Goal: Information Seeking & Learning: Learn about a topic

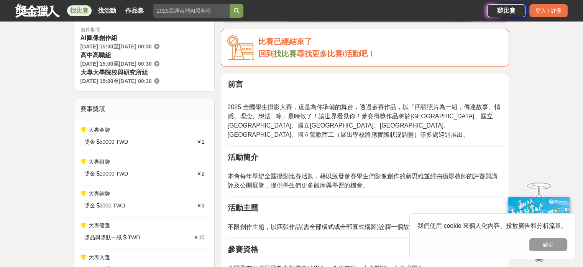
scroll to position [230, 0]
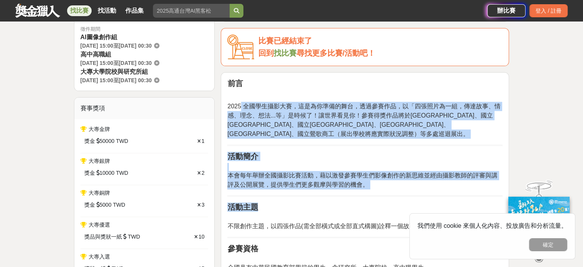
drag, startPoint x: 242, startPoint y: 105, endPoint x: 353, endPoint y: 196, distance: 143.6
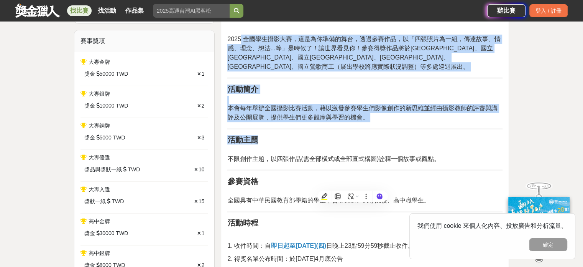
scroll to position [307, 0]
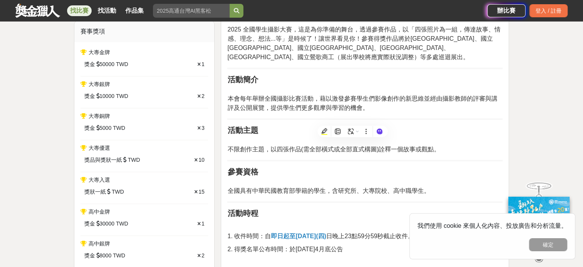
click at [265, 147] on span "不限創作主題，以四張作品(需全部橫式或全部直式構圖)詮釋一個故事或觀點。" at bounding box center [333, 149] width 213 height 7
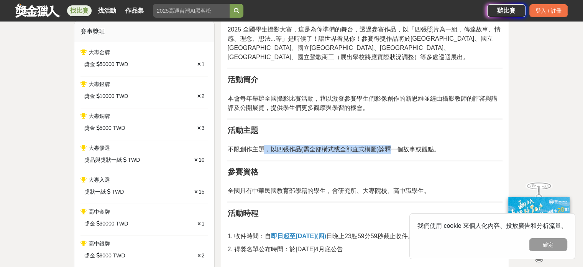
drag, startPoint x: 263, startPoint y: 146, endPoint x: 389, endPoint y: 147, distance: 126.2
click at [389, 147] on span "不限創作主題，以四張作品(需全部橫式或全部直式構圖)詮釋一個故事或觀點。" at bounding box center [333, 149] width 213 height 7
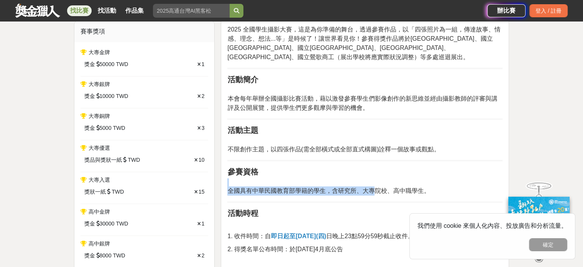
drag, startPoint x: 266, startPoint y: 188, endPoint x: 375, endPoint y: 191, distance: 109.0
click at [375, 191] on span "全國具有中華民國教育部學籍的學生，含研究所、大專院校、高中職學生。" at bounding box center [328, 190] width 202 height 7
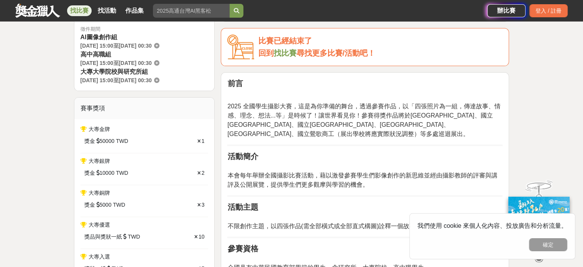
scroll to position [0, 0]
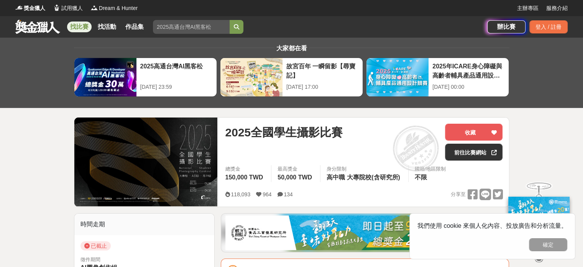
click at [79, 25] on link "找比賽" at bounding box center [79, 26] width 25 height 11
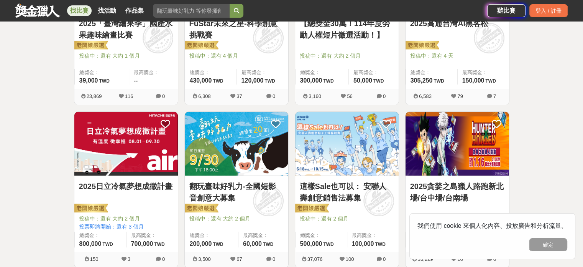
scroll to position [230, 0]
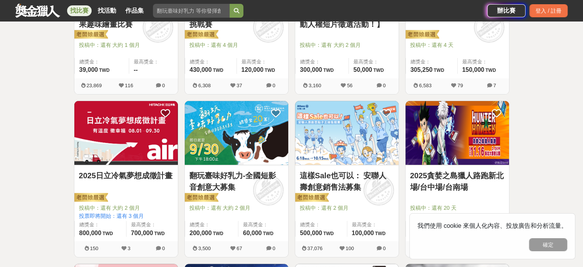
click at [138, 135] on img at bounding box center [126, 133] width 104 height 64
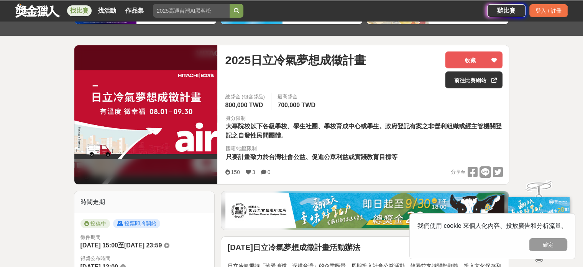
scroll to position [77, 0]
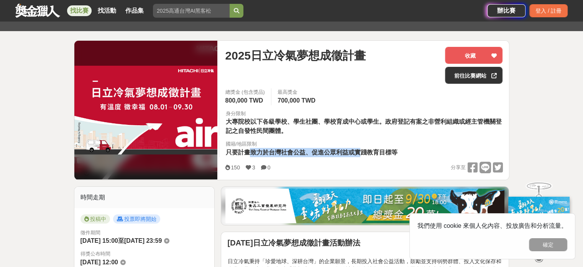
drag, startPoint x: 252, startPoint y: 150, endPoint x: 359, endPoint y: 151, distance: 107.8
click at [359, 151] on span "只要計畫致力於台灣社會公益、促進公眾利益或實踐教育目標等" at bounding box center [312, 152] width 172 height 7
click at [359, 150] on span "只要計畫致力於台灣社會公益、促進公眾利益或實踐教育目標等" at bounding box center [312, 152] width 172 height 7
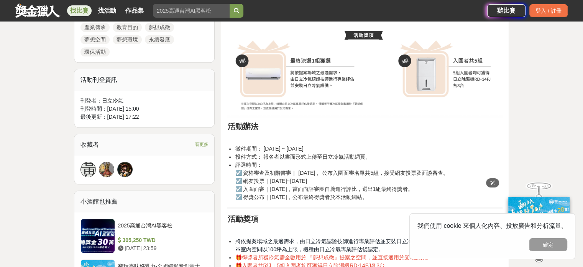
scroll to position [499, 0]
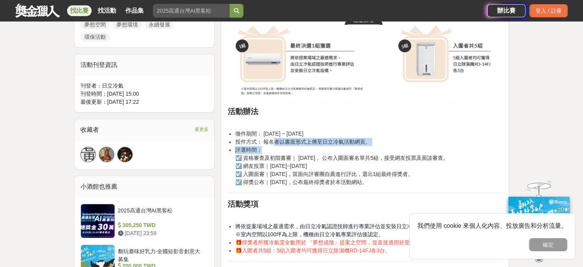
drag, startPoint x: 272, startPoint y: 141, endPoint x: 408, endPoint y: 152, distance: 136.6
click at [408, 152] on ul "徵件期間： [DATE] ~ [DATE] 投件方式： 報名者以書面形式上傳至日立冷氣活動網頁。 評選時間： ☑️ 資格審查及初階書審｜ [DATE]， 公布…" at bounding box center [364, 158] width 275 height 56
click at [334, 176] on li "評選時間： ☑️ 資格審查及初階書審｜ [DATE]， 公布入圍面審名單共5組，接受網友投票及面談審查。 ☑️ 網友投票｜[DATE]~[DATE] ☑️ 入…" at bounding box center [369, 166] width 268 height 40
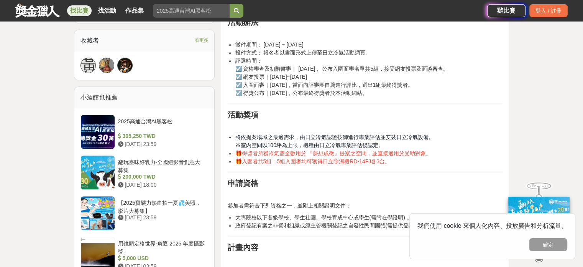
scroll to position [614, 0]
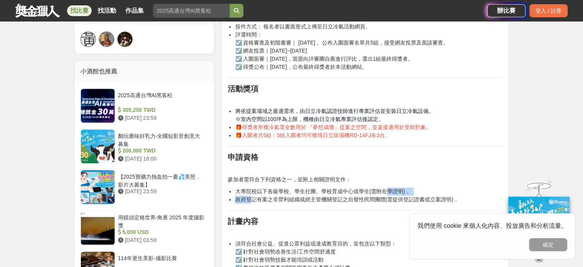
drag, startPoint x: 249, startPoint y: 197, endPoint x: 390, endPoint y: 190, distance: 140.9
click at [390, 190] on ul "大專院校以下各級學校、學生社團、學校育成中心或學生(需附在學證明) 。 政府登記有案之非營利組織或經主管機關登記之自發性民間團體(需提供登記證書或立案證明) 。" at bounding box center [364, 195] width 275 height 16
click at [318, 201] on li "政府登記有案之非營利組織或經主管機關登記之自發性民間團體(需提供登記證書或立案證明) 。" at bounding box center [369, 199] width 268 height 8
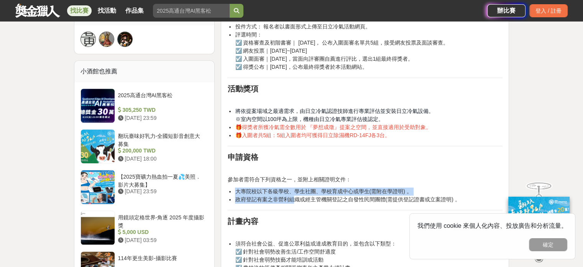
drag, startPoint x: 291, startPoint y: 202, endPoint x: 359, endPoint y: 204, distance: 67.5
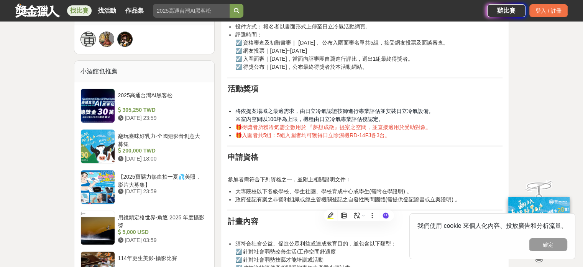
click at [255, 209] on hr at bounding box center [364, 210] width 275 height 2
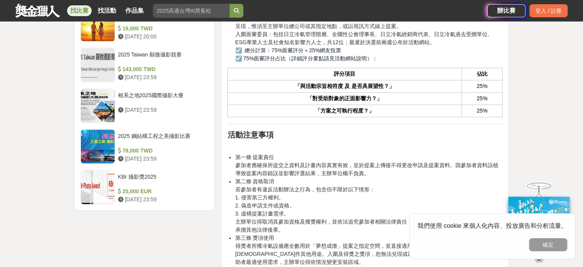
scroll to position [1036, 0]
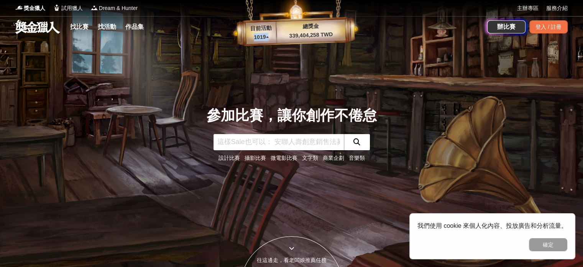
drag, startPoint x: 265, startPoint y: 38, endPoint x: 246, endPoint y: 35, distance: 19.3
click at [247, 35] on p "1019 ▴" at bounding box center [261, 37] width 31 height 9
click at [272, 39] on p "1019 ▴" at bounding box center [261, 37] width 31 height 9
click at [267, 38] on p "1019 ▴" at bounding box center [261, 37] width 31 height 9
click at [79, 28] on link "找比賽" at bounding box center [79, 26] width 25 height 11
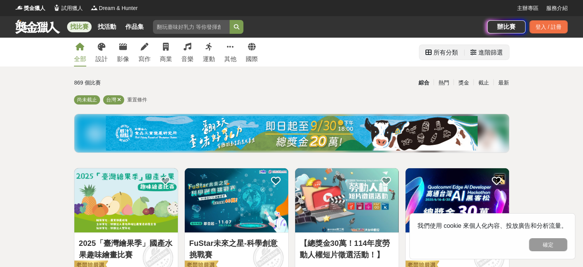
click at [476, 55] on icon at bounding box center [474, 52] width 6 height 6
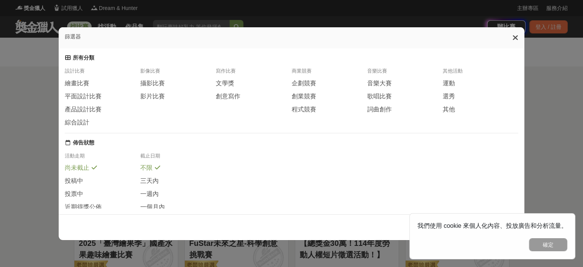
click at [517, 41] on icon at bounding box center [516, 38] width 6 height 8
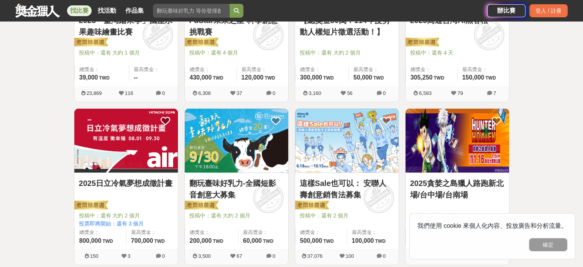
scroll to position [230, 0]
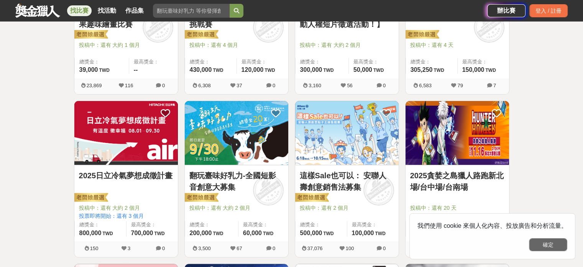
click at [547, 242] on button "確定" at bounding box center [548, 244] width 38 height 13
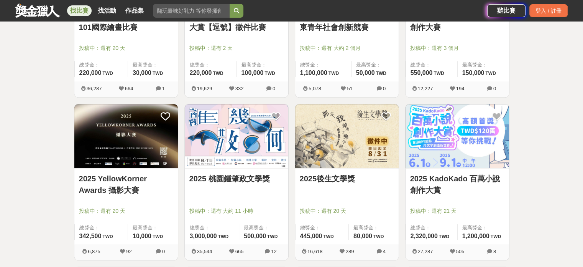
scroll to position [729, 0]
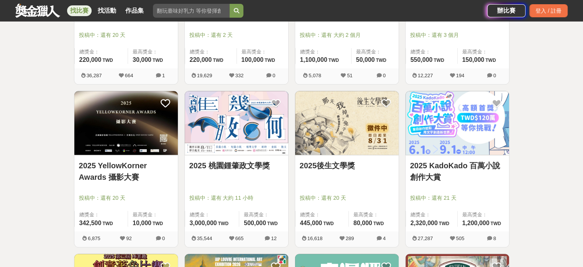
click at [342, 119] on img at bounding box center [347, 123] width 104 height 64
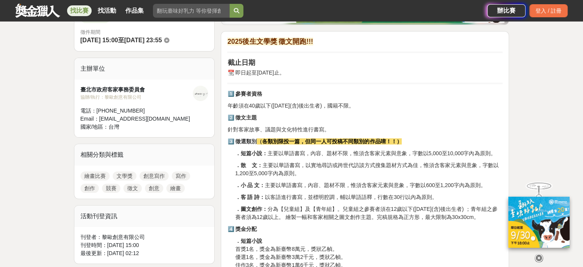
scroll to position [230, 0]
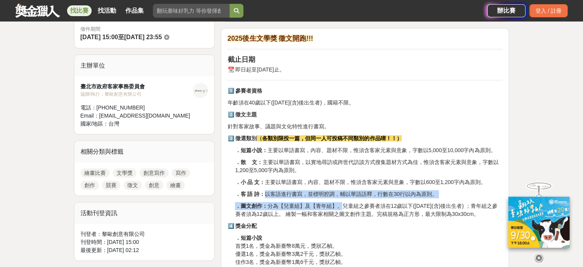
drag, startPoint x: 266, startPoint y: 191, endPoint x: 344, endPoint y: 206, distance: 79.2
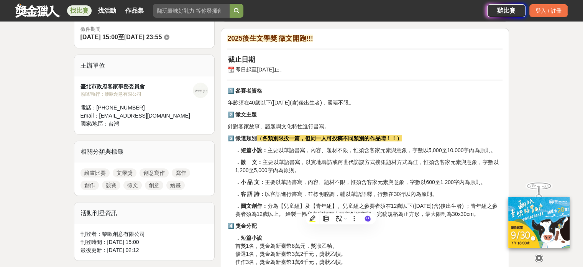
click at [373, 178] on p "．小 品 文： 主要以華語書寫，內容、題材不限，惟須含客家元素與意象，字數以600至1,200字內為原則。" at bounding box center [369, 182] width 268 height 8
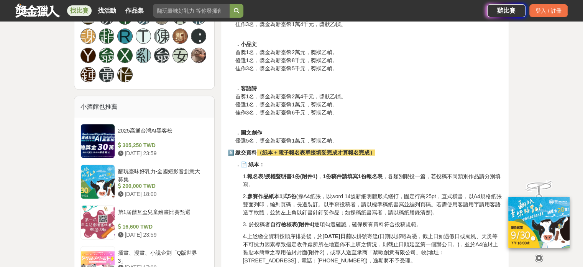
scroll to position [537, 0]
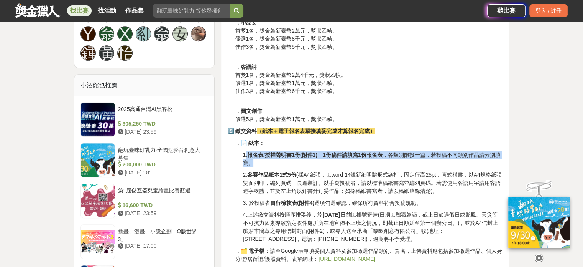
drag, startPoint x: 257, startPoint y: 157, endPoint x: 504, endPoint y: 162, distance: 246.7
click at [504, 162] on div "2025後生文學獎 徵文開跑!!! 截止日期 📆 即日起至2025年8月31日止。 1️⃣ 參賽者資格 年齡須在40歲以下(1985年1月1日(含)後出生者)…" at bounding box center [365, 187] width 288 height 933
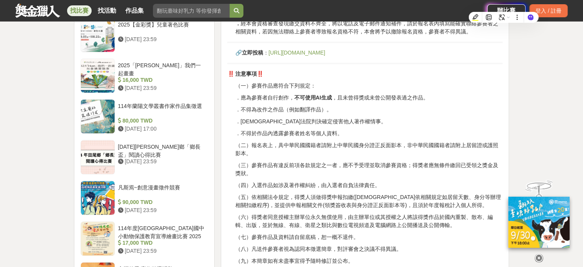
scroll to position [805, 0]
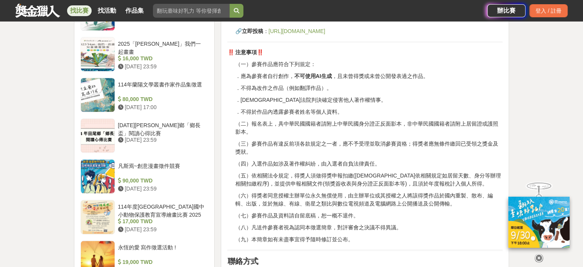
drag, startPoint x: 337, startPoint y: 78, endPoint x: 352, endPoint y: 80, distance: 15.1
drag, startPoint x: 268, startPoint y: 75, endPoint x: 301, endPoint y: 90, distance: 35.9
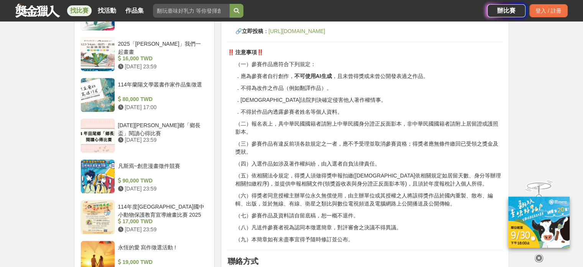
click at [237, 174] on p "（五）依相關法令規定，得獎人須做得獎申報扣繳(外國人依相關規定如居留天數、身分等辦理相關扣繳程序)，並提供申報相關文件(領獎簽收表與身分證正反面影本等)，且須…" at bounding box center [369, 179] width 268 height 16
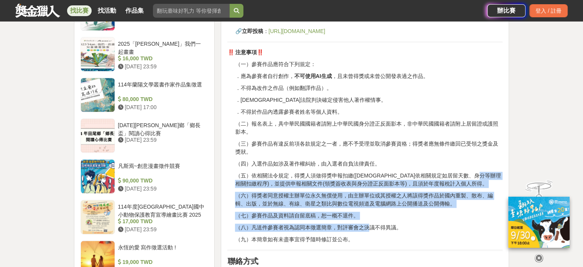
drag, startPoint x: 265, startPoint y: 194, endPoint x: 373, endPoint y: 220, distance: 110.3
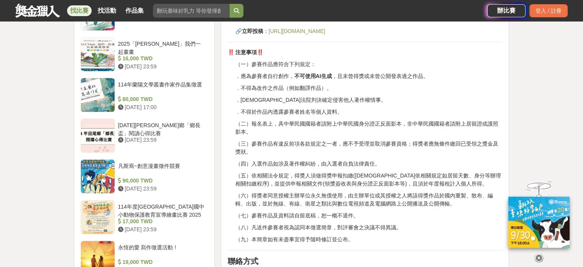
click at [261, 155] on p "（三）參賽作品有違反前項各款規定之一者，應不予受理並取消參賽資格；得獎者應無條件繳回已受領之獎金及獎狀。" at bounding box center [369, 148] width 268 height 16
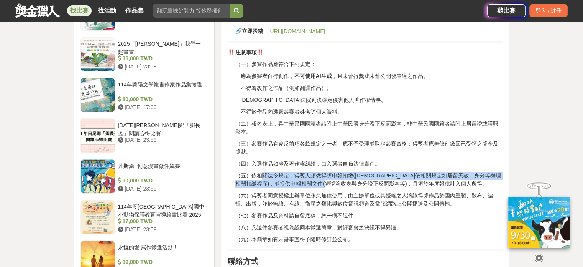
drag, startPoint x: 272, startPoint y: 173, endPoint x: 374, endPoint y: 185, distance: 103.5
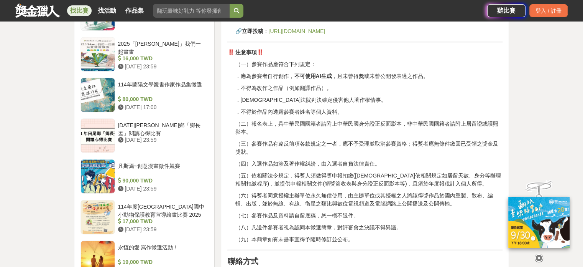
click at [375, 184] on p "（五）依相關法令規定，得獎人須做得獎申報扣繳(外國人依相關規定如居留天數、身分等辦理相關扣繳程序)，並提供申報相關文件(領獎簽收表與身分證正反面影本等)，且須…" at bounding box center [369, 179] width 268 height 16
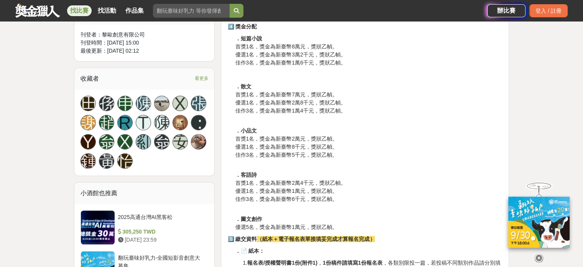
scroll to position [422, 0]
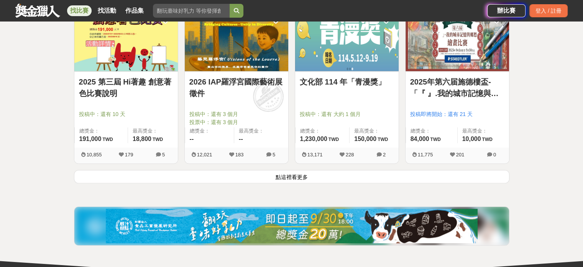
scroll to position [997, 0]
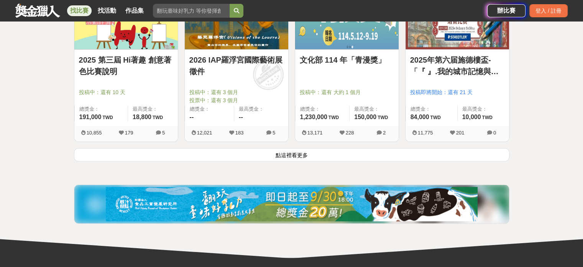
click at [290, 154] on button "點這裡看更多" at bounding box center [292, 154] width 436 height 13
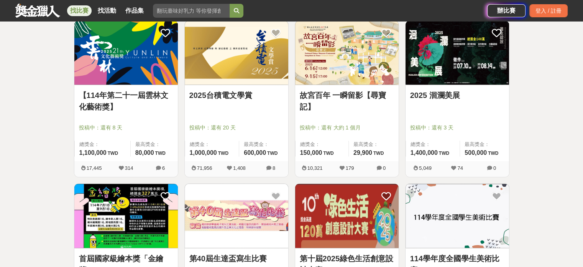
scroll to position [1112, 0]
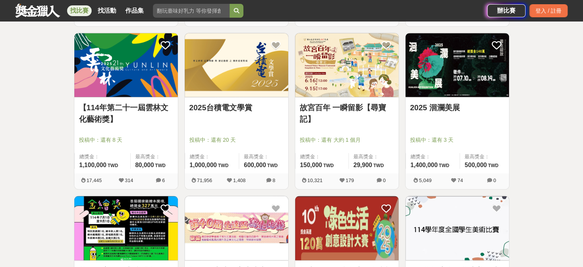
click at [224, 100] on div "2025台積電文學賞 投稿中：還有 20 天 總獎金： 1,000,000 100 萬 TWD 最高獎金： 600,000 TWD" at bounding box center [237, 135] width 104 height 76
click at [223, 94] on img at bounding box center [237, 65] width 104 height 64
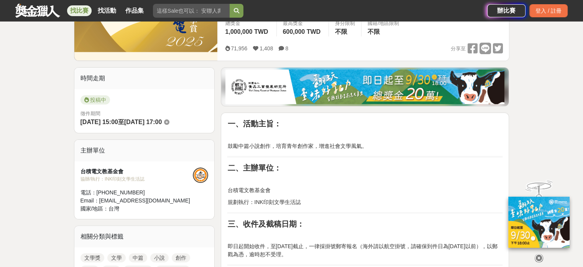
scroll to position [153, 0]
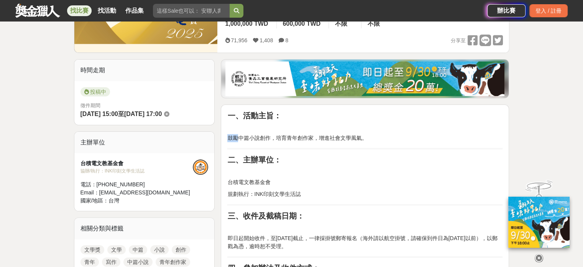
drag, startPoint x: 240, startPoint y: 137, endPoint x: 368, endPoint y: 148, distance: 128.9
click at [279, 193] on p "規劃執行：INK印刻文學生活誌" at bounding box center [364, 194] width 275 height 8
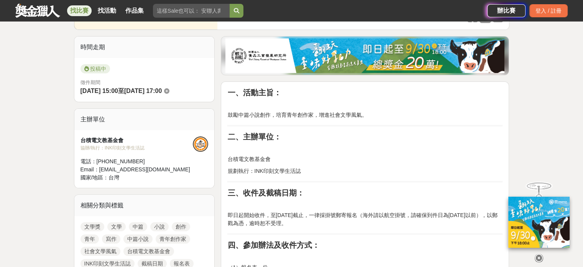
scroll to position [230, 0]
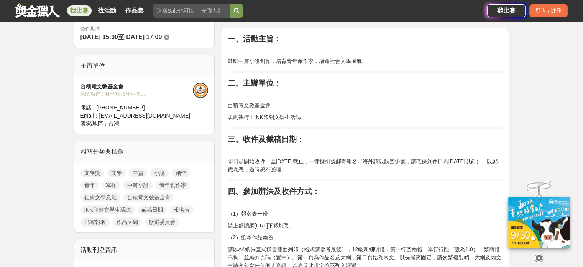
drag, startPoint x: 291, startPoint y: 170, endPoint x: 379, endPoint y: 170, distance: 87.4
click at [379, 170] on p "即日起開始收件，至2025年8月31日截止，一律採掛號郵寄報名（海外請以航空掛號，請確保到件日為2025年9月16日以前），以郵戳為憑，逾時恕不受理。" at bounding box center [364, 165] width 275 height 16
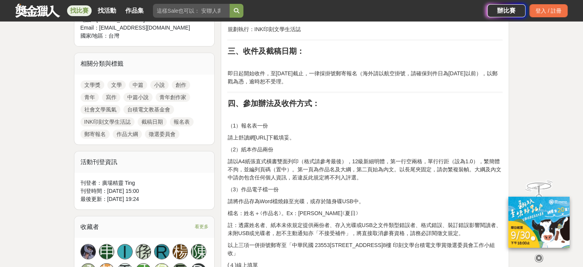
scroll to position [345, 0]
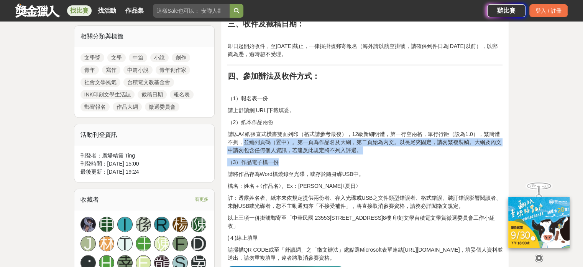
drag, startPoint x: 239, startPoint y: 138, endPoint x: 362, endPoint y: 182, distance: 129.8
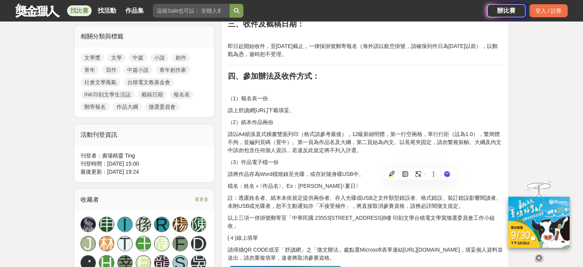
drag, startPoint x: 241, startPoint y: 178, endPoint x: 261, endPoint y: 175, distance: 20.2
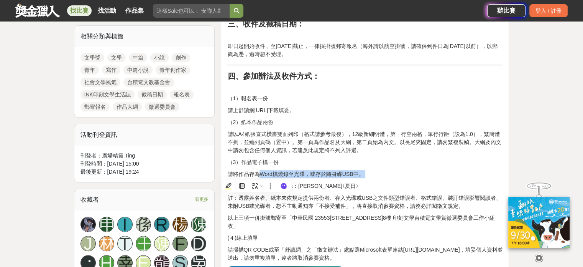
click at [272, 176] on p "請將作品存為Word檔燒錄至光碟，或存於隨身碟USB中。" at bounding box center [364, 174] width 275 height 8
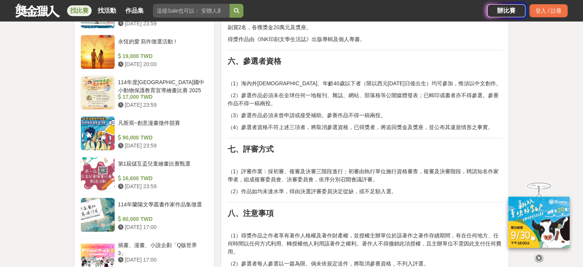
scroll to position [767, 0]
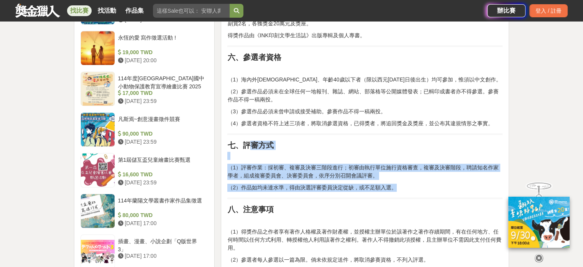
drag, startPoint x: 252, startPoint y: 149, endPoint x: 443, endPoint y: 189, distance: 196.0
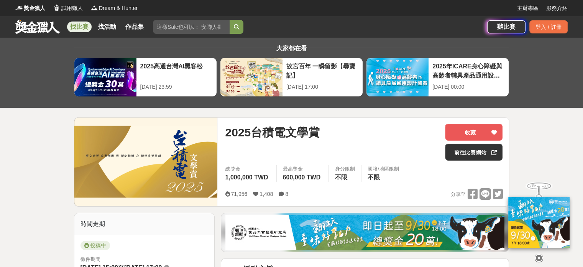
scroll to position [0, 0]
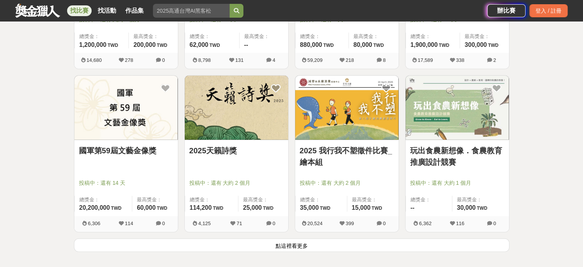
scroll to position [1918, 0]
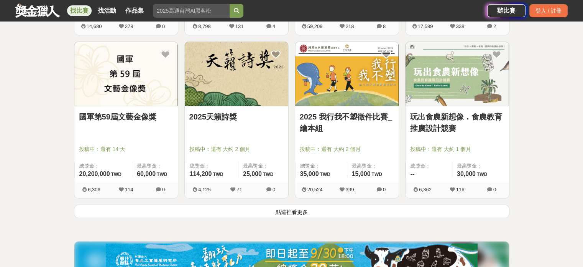
click at [294, 209] on button "點這裡看更多" at bounding box center [292, 210] width 436 height 13
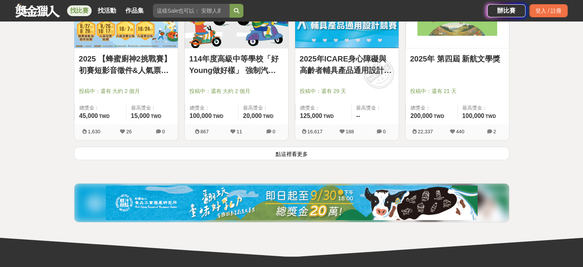
scroll to position [2953, 0]
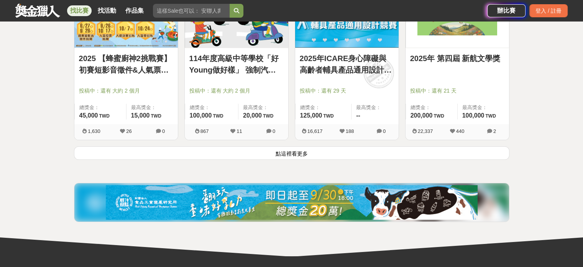
click at [304, 148] on button "點這裡看更多" at bounding box center [292, 152] width 436 height 13
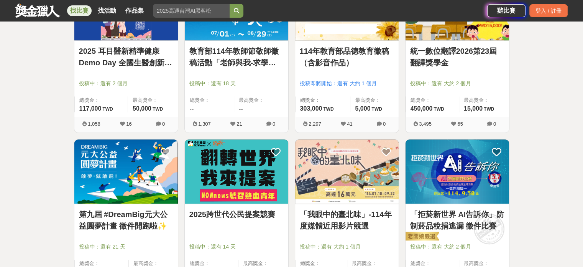
scroll to position [3452, 0]
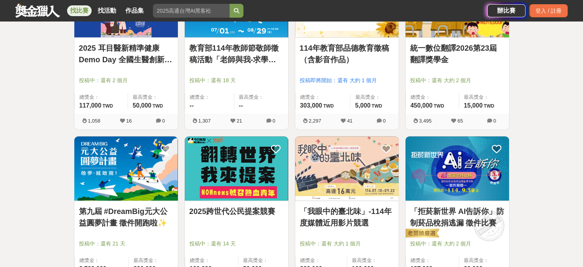
click at [491, 215] on link "「拒菸新世界 AI告訴你」防制菸品稅捐逃漏 徵件比賽" at bounding box center [457, 216] width 94 height 23
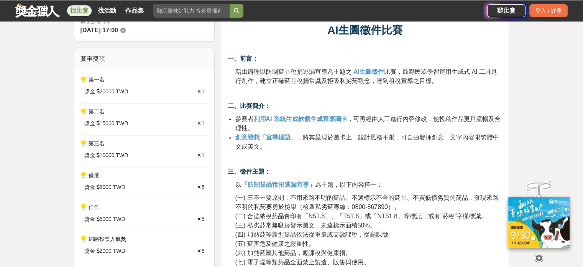
scroll to position [268, 0]
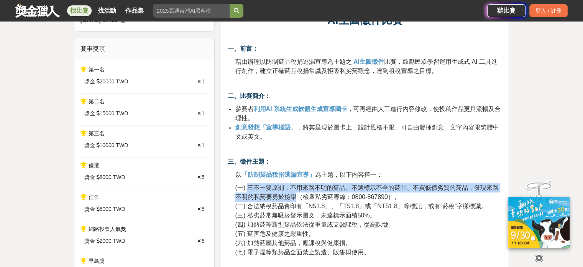
drag, startPoint x: 249, startPoint y: 190, endPoint x: 299, endPoint y: 193, distance: 50.0
click at [299, 193] on span "(一) 三不一要原則：不用來路不明的菸品、不選標示不全的菸品、不買低價劣質的菸品，發現來路不明的私菸要勇於檢舉（檢舉私劣菸專線：0800-867890）。" at bounding box center [366, 192] width 263 height 16
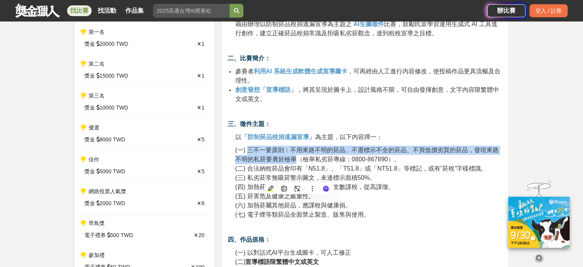
scroll to position [307, 0]
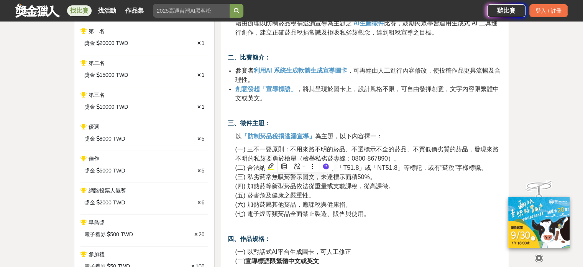
click at [397, 207] on p "(一) 三不一要原則：不用來路不明的菸品、不選標示不全的菸品、不買低價劣質的菸品，發現來路不明的私菸要勇於檢舉（檢舉私劣菸專線：0800-867890）。 (…" at bounding box center [369, 182] width 268 height 74
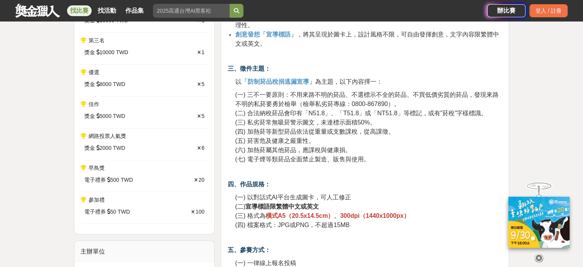
scroll to position [384, 0]
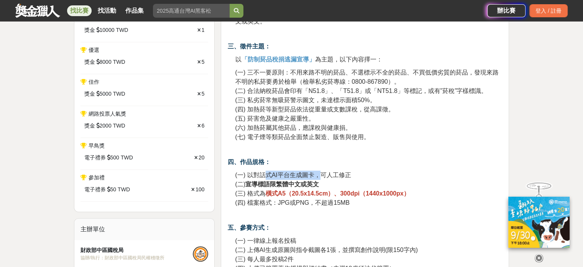
drag, startPoint x: 266, startPoint y: 176, endPoint x: 331, endPoint y: 175, distance: 64.5
click at [323, 175] on span "(一) 以對話式AI平台生成圖卡，可人工修正" at bounding box center [293, 174] width 116 height 7
drag, startPoint x: 260, startPoint y: 188, endPoint x: 324, endPoint y: 186, distance: 63.7
click at [324, 186] on p "(一) 以對話式AI平台生成圖卡，可人工修正 (二) 宣導標語限繁體中文或英文 (三) 格式為 橫式A5（20.5x14.5cm）、300dpi（1440x1…" at bounding box center [369, 188] width 268 height 37
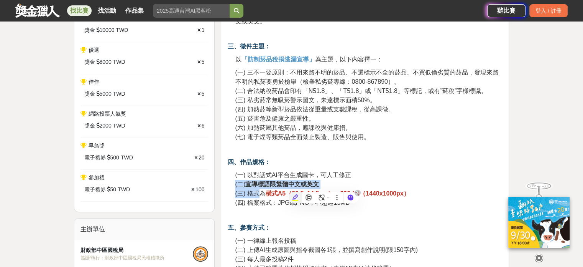
click at [296, 196] on icon at bounding box center [296, 196] width 2 height 2
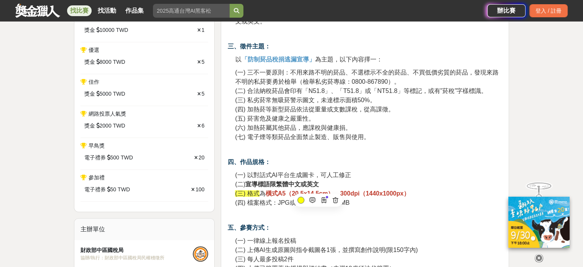
click at [269, 199] on span "(四) 檔案格式：JPG或PNG，不超過15MB" at bounding box center [292, 202] width 115 height 7
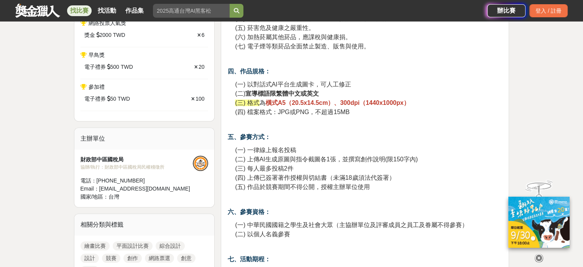
scroll to position [499, 0]
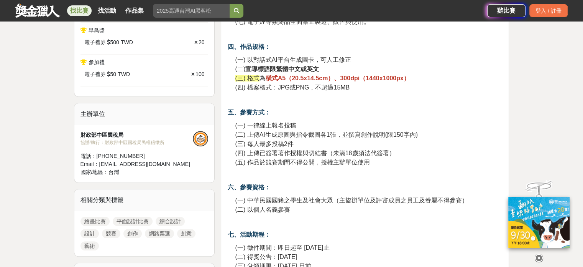
click at [281, 150] on span "(四) 上傳已簽署著作授權與切結書（未滿18歲須法代簽署）" at bounding box center [315, 153] width 160 height 7
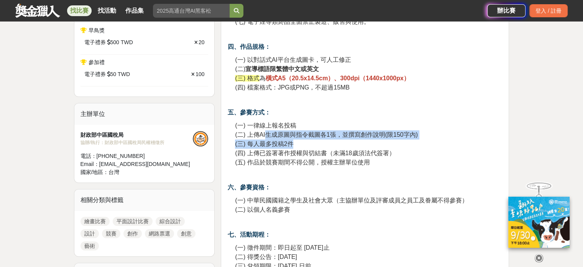
drag, startPoint x: 267, startPoint y: 136, endPoint x: 361, endPoint y: 143, distance: 93.8
click at [361, 143] on p "(一) 一律線上報名投稿 (二) 上傳AI生成原圖與指令截圖各1張，並撰寫創作說明(限150字內) (三) 每人最多投稿2件 (四) 上傳已簽署著作授權與切結…" at bounding box center [369, 144] width 268 height 46
click at [263, 144] on span "(三) 每人最多投稿2件" at bounding box center [264, 143] width 58 height 7
drag, startPoint x: 261, startPoint y: 135, endPoint x: 331, endPoint y: 136, distance: 69.8
click at [331, 136] on span "(二) 上傳AI生成原圖與指令截圖各1張，並撰寫創作說明(限150字內)" at bounding box center [326, 134] width 183 height 7
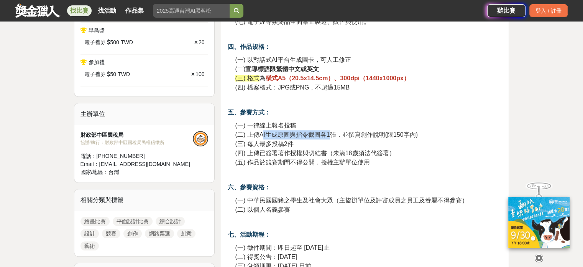
click at [264, 136] on span "(二) 上傳AI生成原圖與指令截圖各1張，並撰寫創作說明(限150字內)" at bounding box center [326, 134] width 183 height 7
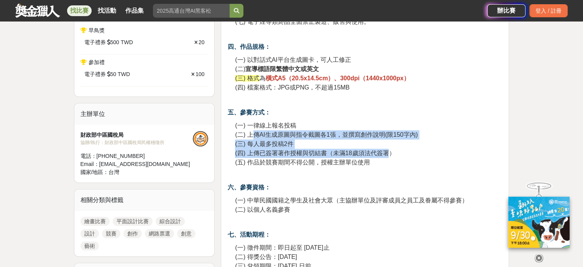
drag, startPoint x: 252, startPoint y: 135, endPoint x: 391, endPoint y: 148, distance: 139.5
click at [391, 148] on p "(一) 一律線上報名投稿 (二) 上傳AI生成原圖與指令截圖各1張，並撰寫創作說明(限150字內) (三) 每人最多投稿2件 (四) 上傳已簽署著作授權與切結…" at bounding box center [369, 144] width 268 height 46
click at [267, 150] on span "(四) 上傳已簽署著作授權與切結書（未滿18歲須法代簽署）" at bounding box center [315, 153] width 160 height 7
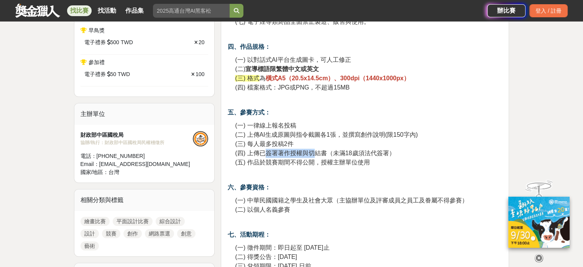
drag, startPoint x: 263, startPoint y: 155, endPoint x: 333, endPoint y: 154, distance: 69.4
click at [320, 154] on span "(四) 上傳已簽署著作授權與切結書（未滿18歲須法代簽署）" at bounding box center [315, 153] width 160 height 7
click at [301, 152] on span "(四) 上傳已簽署著作授權與切結書（未滿18歲須法代簽署）" at bounding box center [315, 153] width 160 height 7
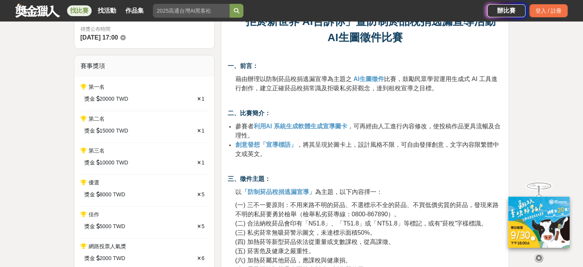
scroll to position [307, 0]
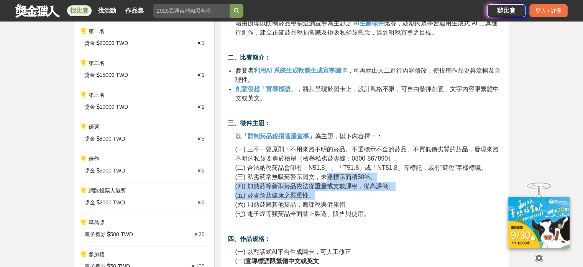
drag, startPoint x: 326, startPoint y: 172, endPoint x: 372, endPoint y: 201, distance: 53.9
click at [371, 200] on p "(一) 三不一要原則：不用來路不明的菸品、不選標示不全的菸品、不買低價劣質的菸品，發現來路不明的私菸要勇於檢舉（檢舉私劣菸專線：0800-867890）。 (…" at bounding box center [369, 182] width 268 height 74
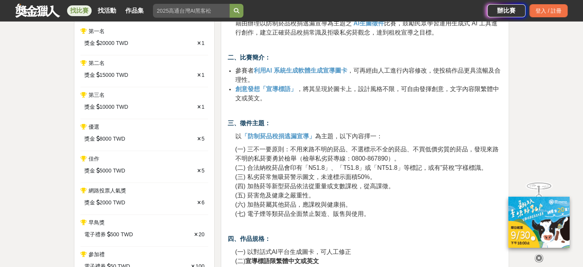
click at [296, 213] on span "(七) 電子煙等類菸品全面禁止製造、販售與使用。" at bounding box center [302, 213] width 135 height 7
drag, startPoint x: 262, startPoint y: 207, endPoint x: 311, endPoint y: 207, distance: 49.1
click at [305, 208] on p "(一) 三不一要原則：不用來路不明的菸品、不選標示不全的菸品、不買低價劣質的菸品，發現來路不明的私菸要勇於檢舉（檢舉私劣菸專線：0800-867890）。 (…" at bounding box center [369, 182] width 268 height 74
click at [238, 192] on span "(五) 菸害危及健康之嚴重性。" at bounding box center [274, 195] width 79 height 7
drag, startPoint x: 267, startPoint y: 171, endPoint x: 351, endPoint y: 173, distance: 83.2
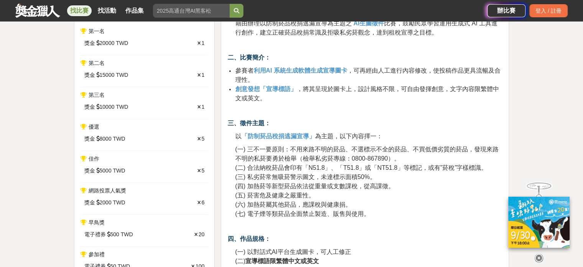
click at [348, 173] on span "(三) 私劣菸常無吸菸警示圖文，未達標示面積50%。" at bounding box center [305, 176] width 141 height 7
drag, startPoint x: 269, startPoint y: 190, endPoint x: 328, endPoint y: 196, distance: 58.6
click at [318, 195] on p "(一) 三不一要原則：不用來路不明的菸品、不選標示不全的菸品、不買低價劣質的菸品，發現來路不明的私菸要勇於檢舉（檢舉私劣菸專線：0800-867890）。 (…" at bounding box center [369, 182] width 268 height 74
click at [278, 206] on span "(六) 加熱菸屬其他菸品，應課稅與健康捐。" at bounding box center [293, 204] width 116 height 7
drag, startPoint x: 259, startPoint y: 204, endPoint x: 344, endPoint y: 206, distance: 84.8
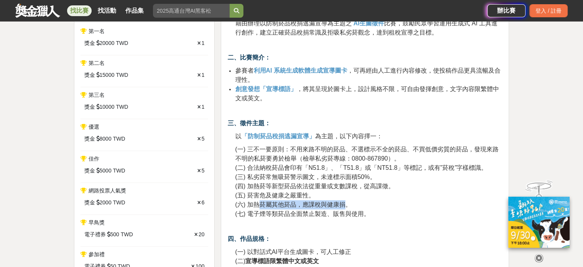
click at [345, 206] on span "(六) 加熱菸屬其他菸品，應課稅與健康捐。" at bounding box center [293, 204] width 116 height 7
click at [258, 214] on span "(七) 電子煙等類菸品全面禁止製造、販售與使用。" at bounding box center [302, 213] width 135 height 7
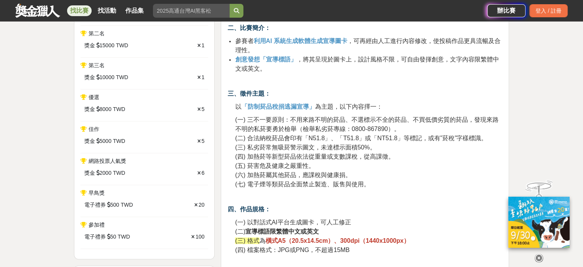
scroll to position [460, 0]
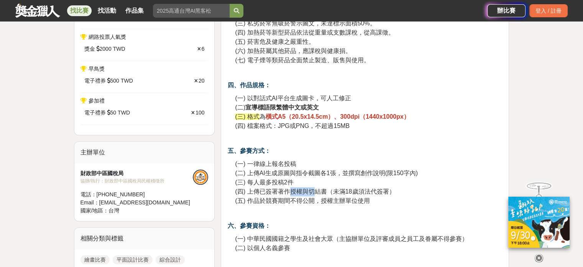
drag, startPoint x: 291, startPoint y: 189, endPoint x: 339, endPoint y: 193, distance: 48.1
click at [319, 193] on span "(四) 上傳已簽署著作授權與切結書（未滿18歲須法代簽署）" at bounding box center [315, 191] width 160 height 7
click at [266, 193] on span "(四) 上傳已簽署著作授權與切結書（未滿18歲須法代簽署）" at bounding box center [315, 191] width 160 height 7
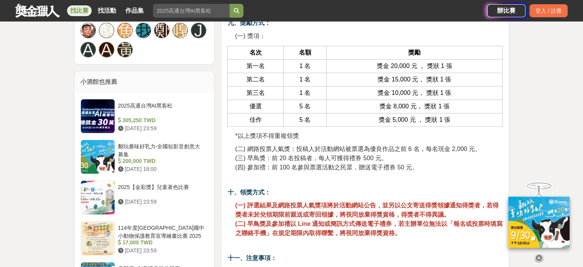
scroll to position [844, 0]
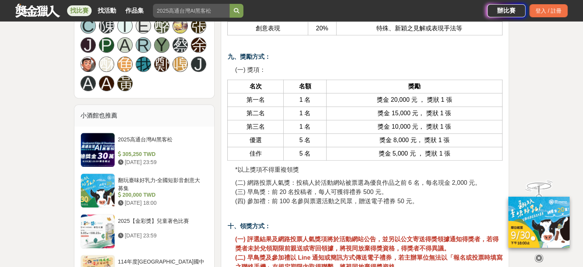
drag, startPoint x: 337, startPoint y: 185, endPoint x: 394, endPoint y: 189, distance: 56.5
click at [392, 188] on p "(二) 網路投票人氣獎：投稿人於活動網站被票選為優良作品之前 6 名，每名現金 2,000 元。 (三) 早鳥獎：前 20 名投稿者，每人可獲得禮券 500 …" at bounding box center [369, 192] width 268 height 28
drag, startPoint x: 325, startPoint y: 189, endPoint x: 337, endPoint y: 193, distance: 12.7
click at [337, 193] on span "(三) 早鳥獎：前 20 名投稿者，每人可獲得禮券 500 元。" at bounding box center [311, 191] width 152 height 7
click at [268, 198] on span "(四) 參加禮：前 100 名參與票選活動之民眾，贈送電子禮券 50 元。" at bounding box center [326, 201] width 183 height 7
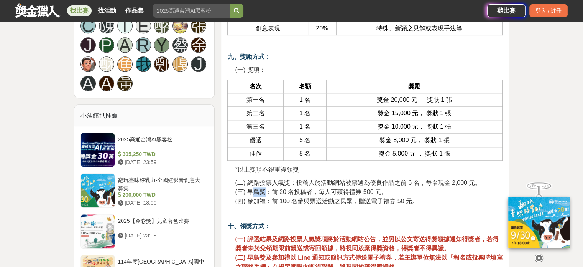
drag, startPoint x: 250, startPoint y: 188, endPoint x: 275, endPoint y: 187, distance: 24.9
click at [271, 188] on span "(三) 早鳥獎：前 20 名投稿者，每人可獲得禮券 500 元。" at bounding box center [311, 191] width 152 height 7
click at [252, 170] on span "*以上獎項不得重複領獎" at bounding box center [267, 169] width 64 height 7
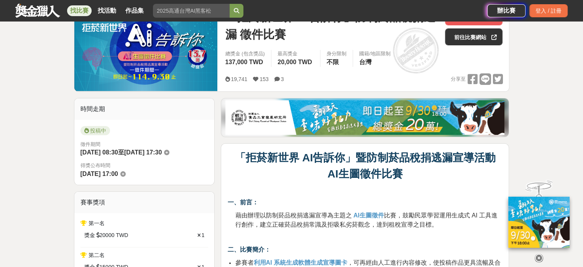
scroll to position [0, 0]
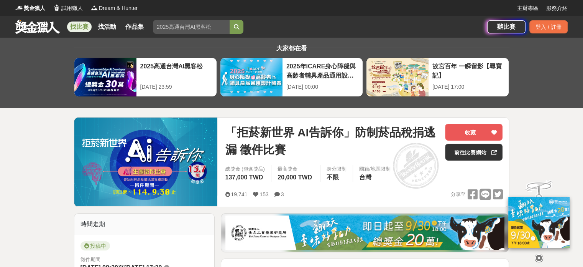
click at [32, 33] on div "找比賽 找活動 作品集" at bounding box center [251, 26] width 472 height 21
click at [30, 30] on link at bounding box center [38, 26] width 46 height 15
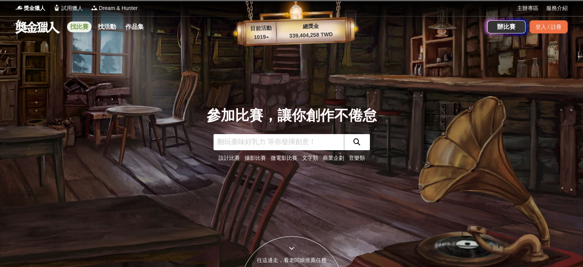
click at [79, 28] on link "找比賽" at bounding box center [79, 26] width 25 height 11
